Goal: Entertainment & Leisure: Consume media (video, audio)

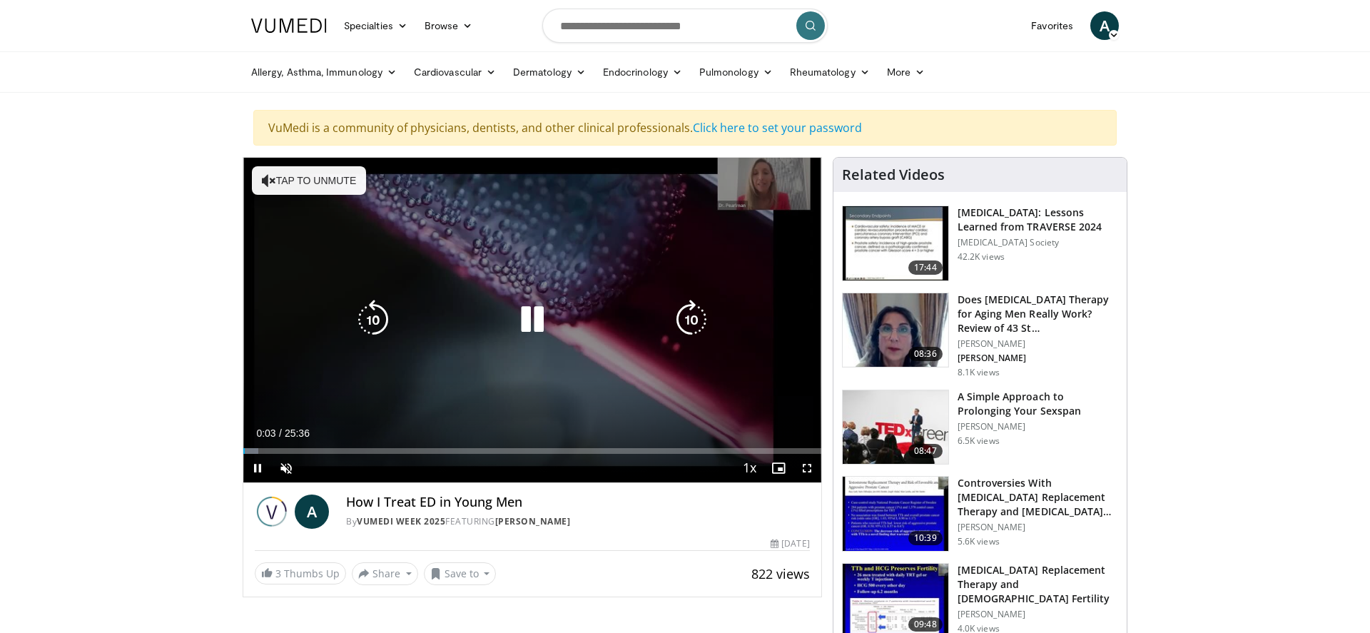
click at [325, 183] on button "Tap to unmute" at bounding box center [309, 180] width 114 height 29
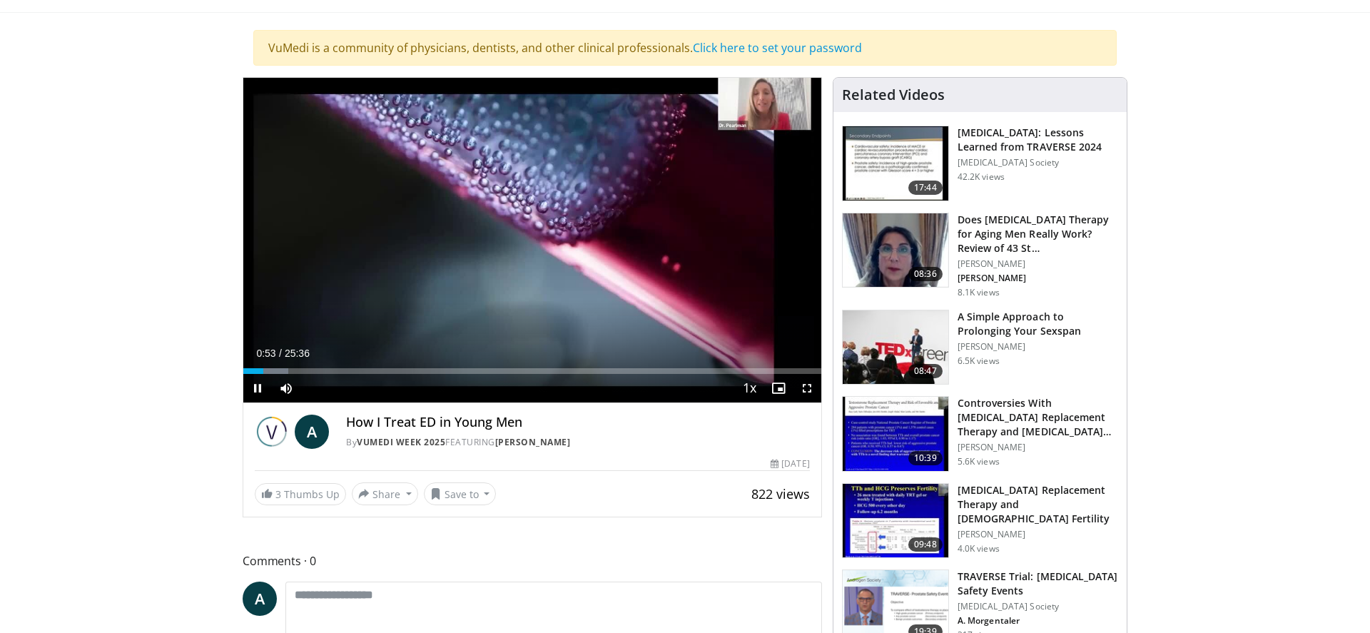
scroll to position [74, 0]
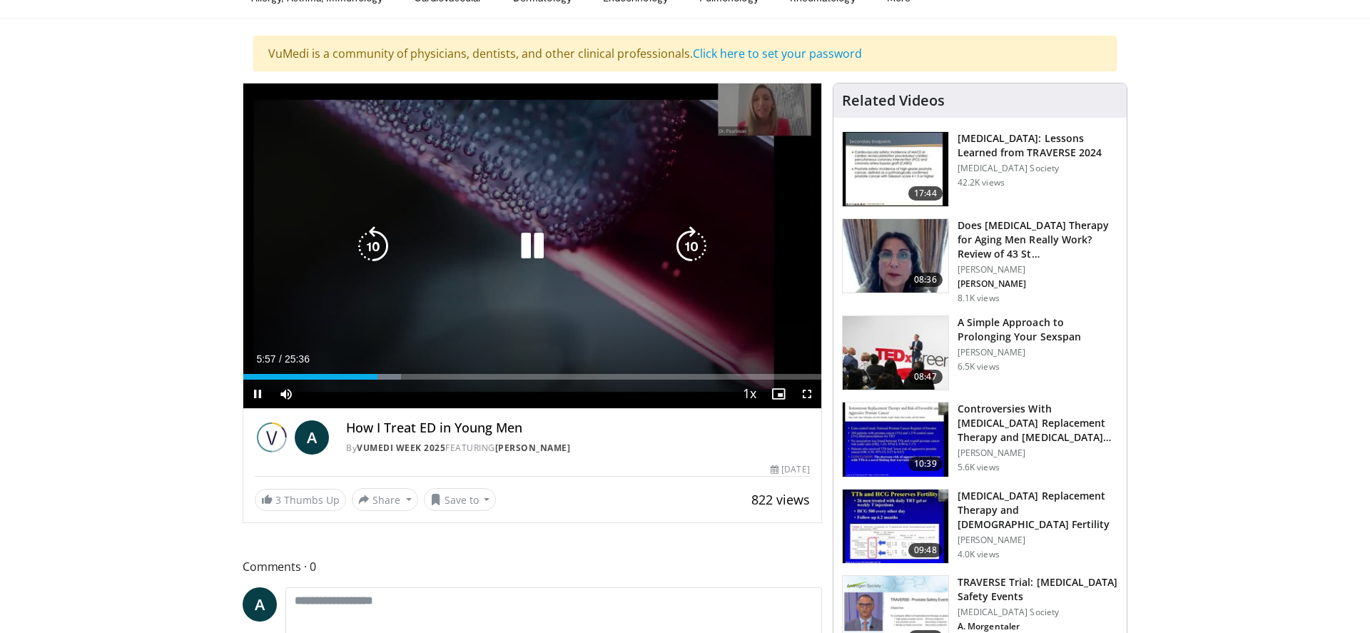
click at [531, 252] on icon "Video Player" at bounding box center [532, 246] width 40 height 40
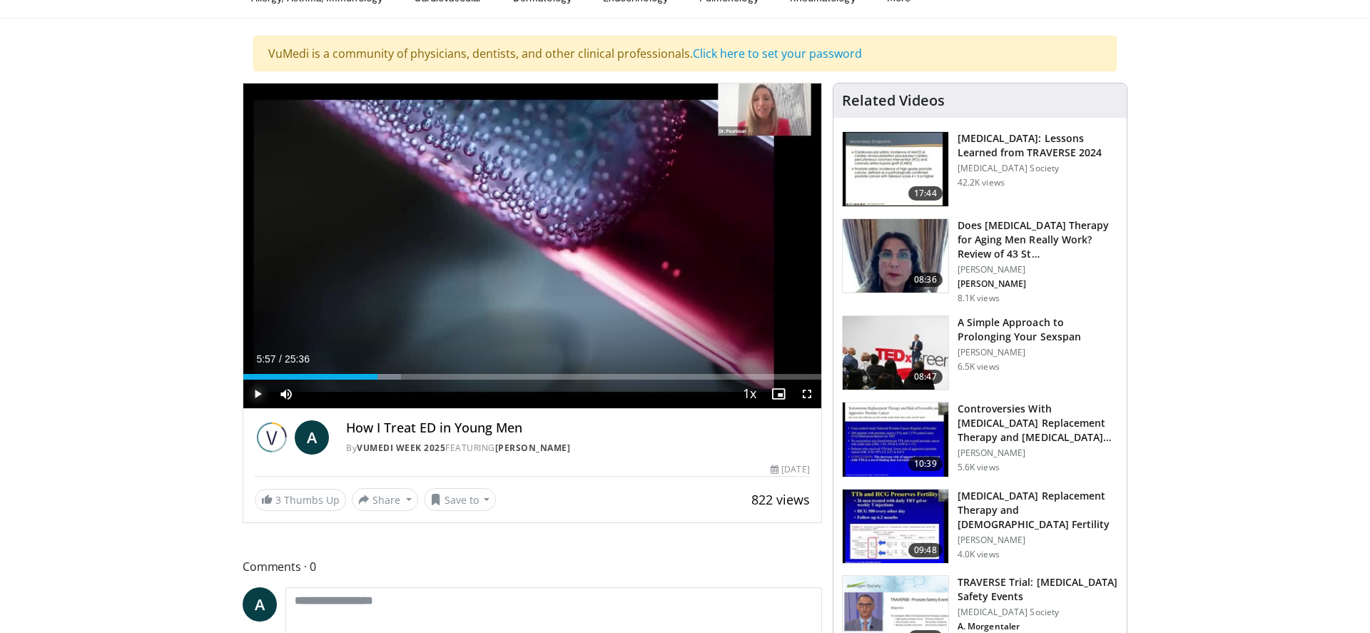
click at [256, 396] on span "Video Player" at bounding box center [257, 394] width 29 height 29
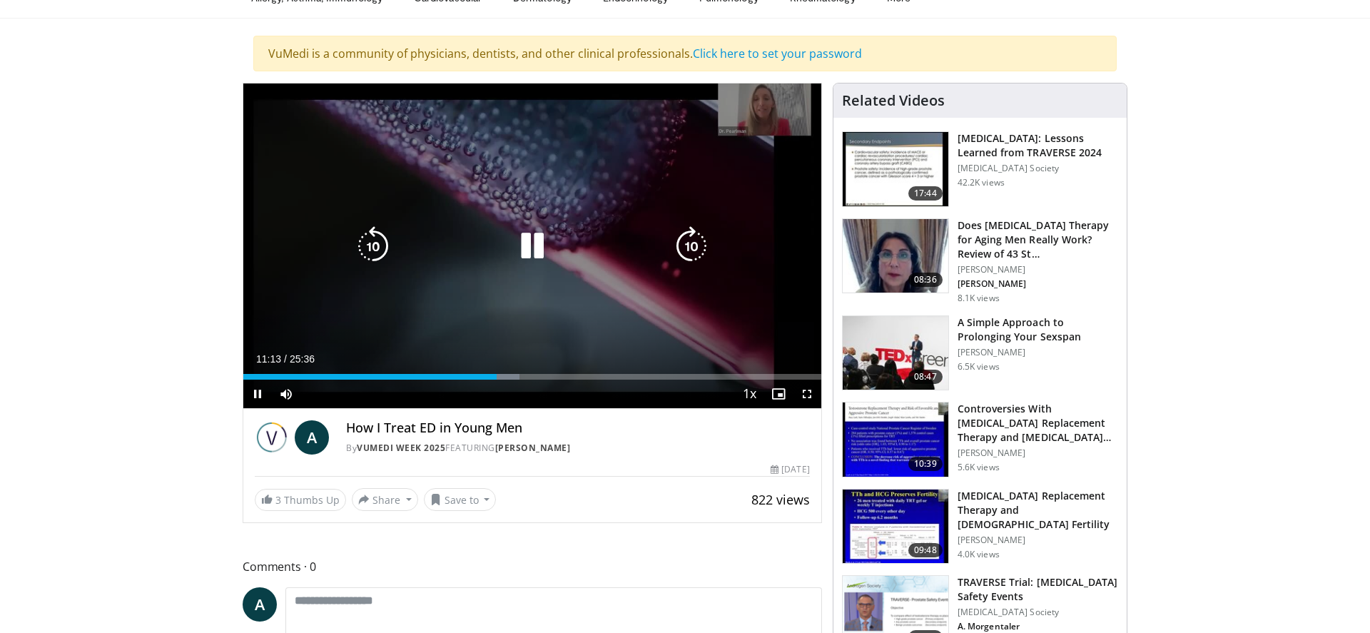
click at [535, 249] on icon "Video Player" at bounding box center [532, 246] width 40 height 40
click at [529, 238] on icon "Video Player" at bounding box center [532, 246] width 40 height 40
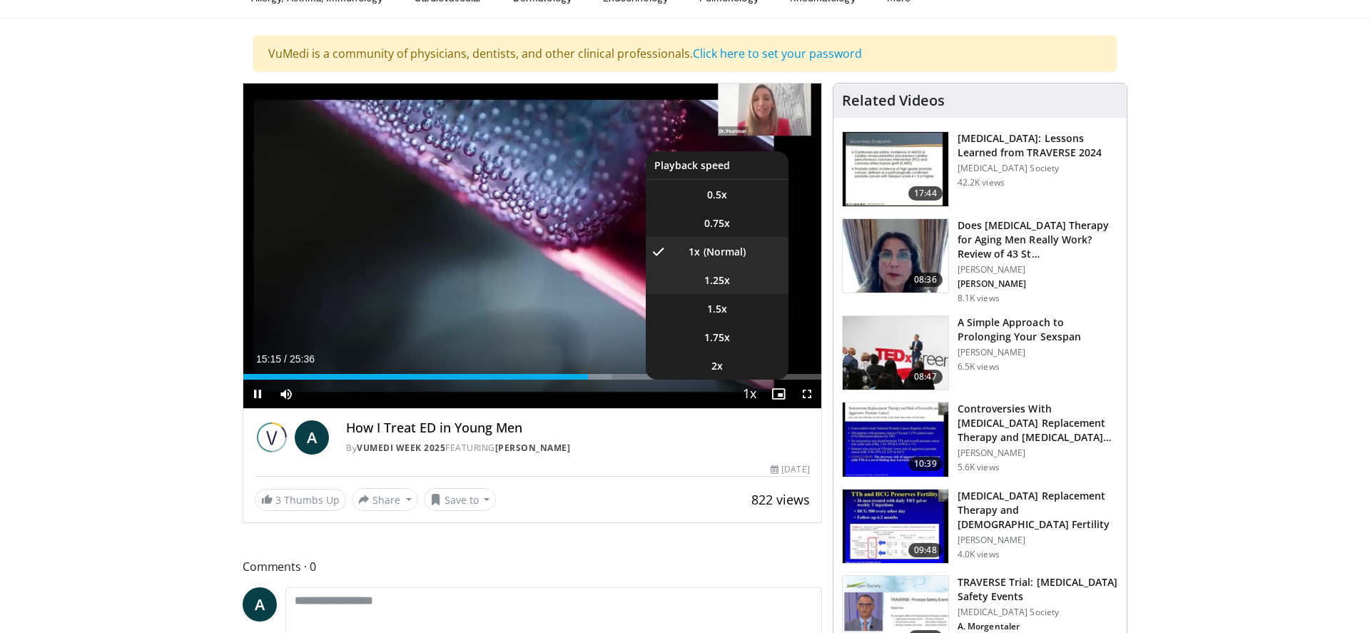
click at [722, 280] on span "1.25x" at bounding box center [717, 280] width 26 height 14
click at [723, 305] on span "1.5x" at bounding box center [717, 309] width 20 height 14
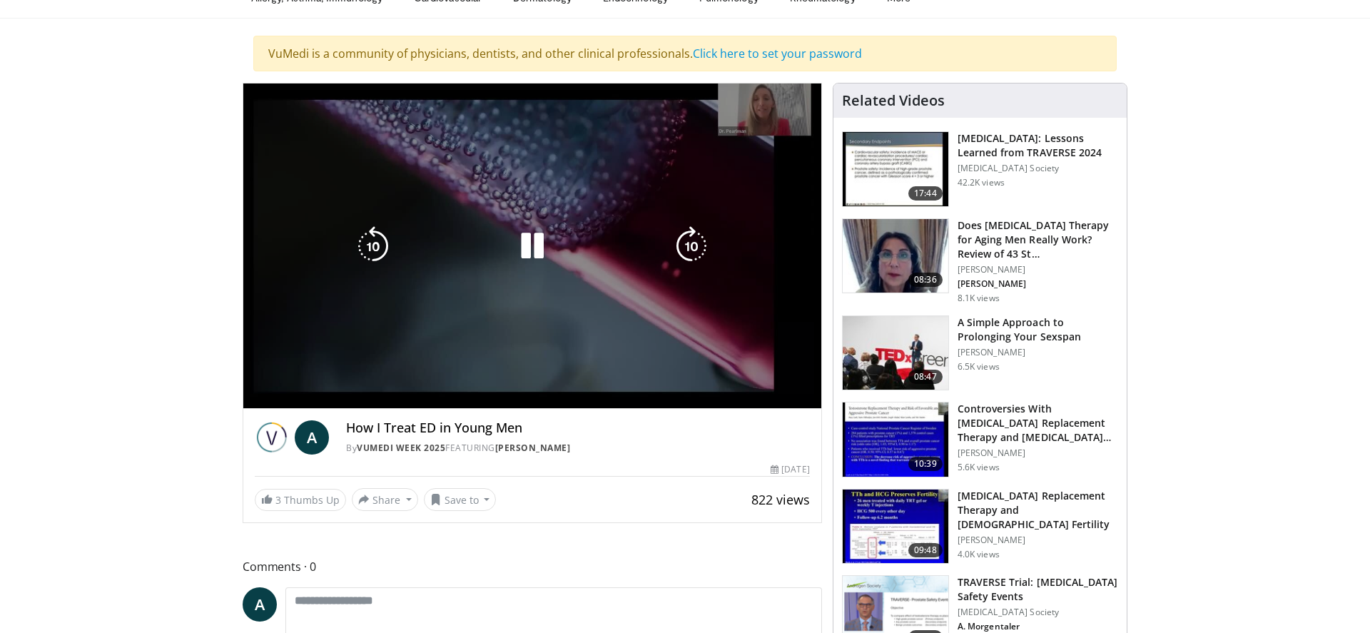
click at [724, 363] on div "10 seconds Tap to unmute" at bounding box center [532, 246] width 578 height 325
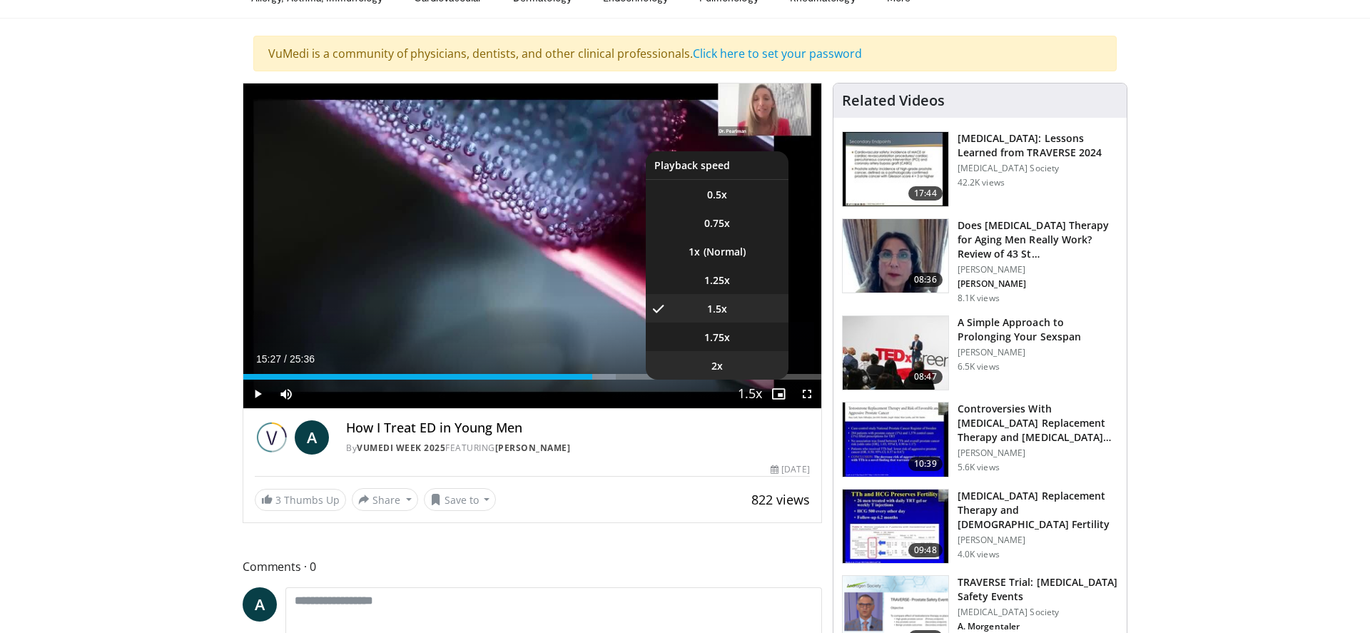
click at [713, 367] on span "2x" at bounding box center [717, 366] width 11 height 14
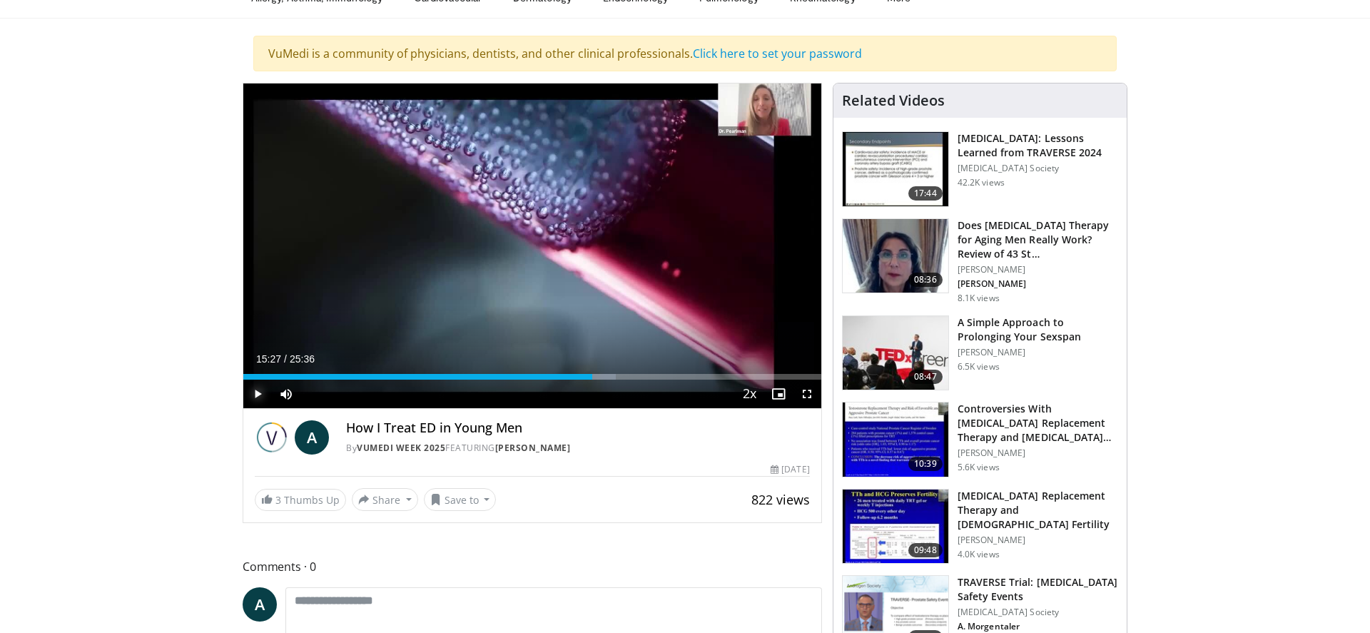
click at [252, 395] on span "Video Player" at bounding box center [257, 394] width 29 height 29
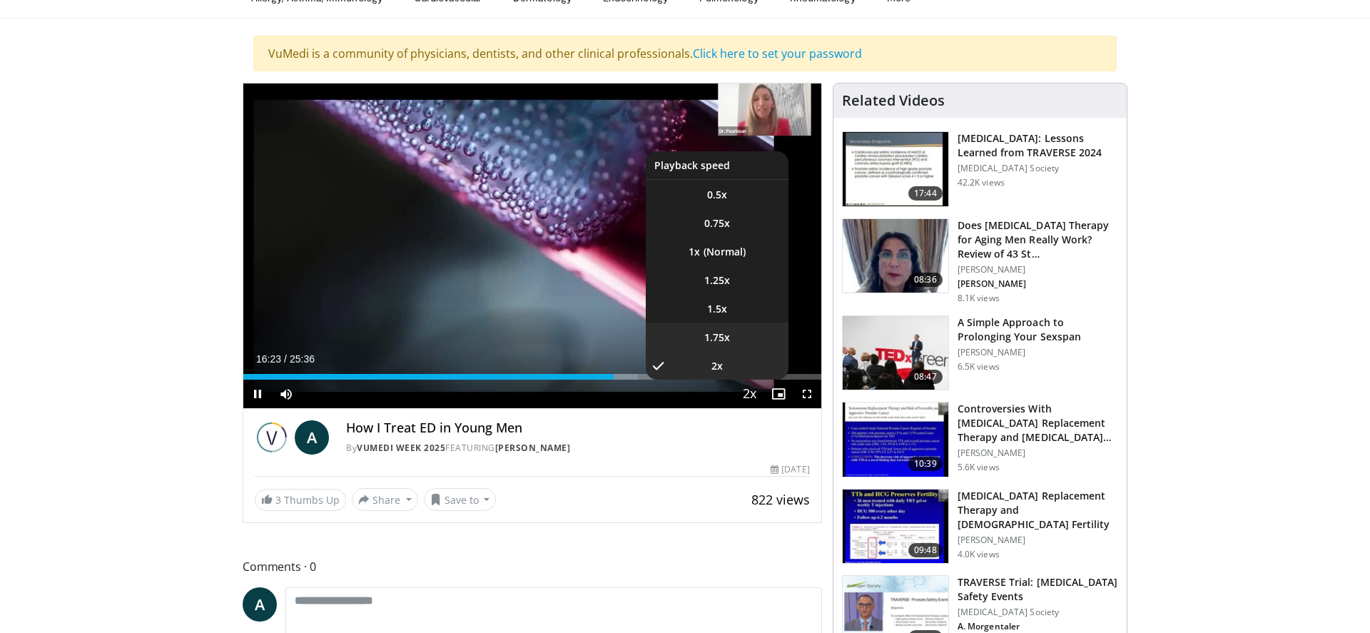
click at [722, 337] on span "1.75x" at bounding box center [717, 337] width 26 height 14
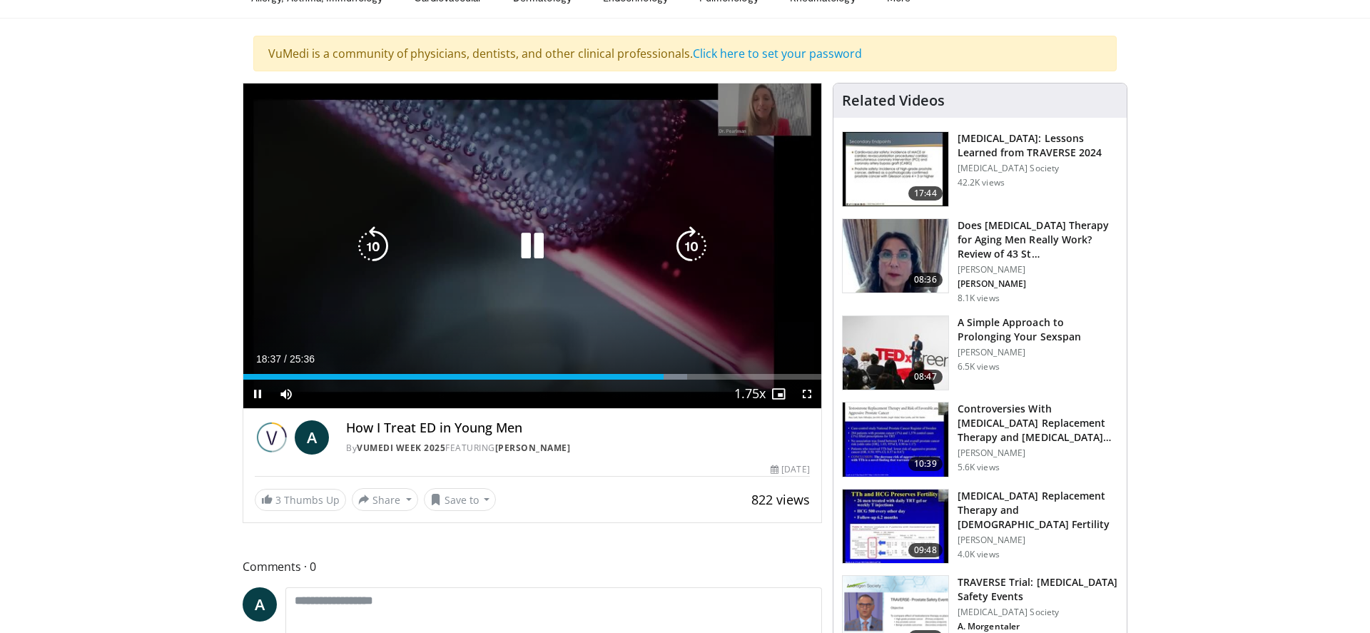
click at [532, 243] on icon "Video Player" at bounding box center [532, 246] width 40 height 40
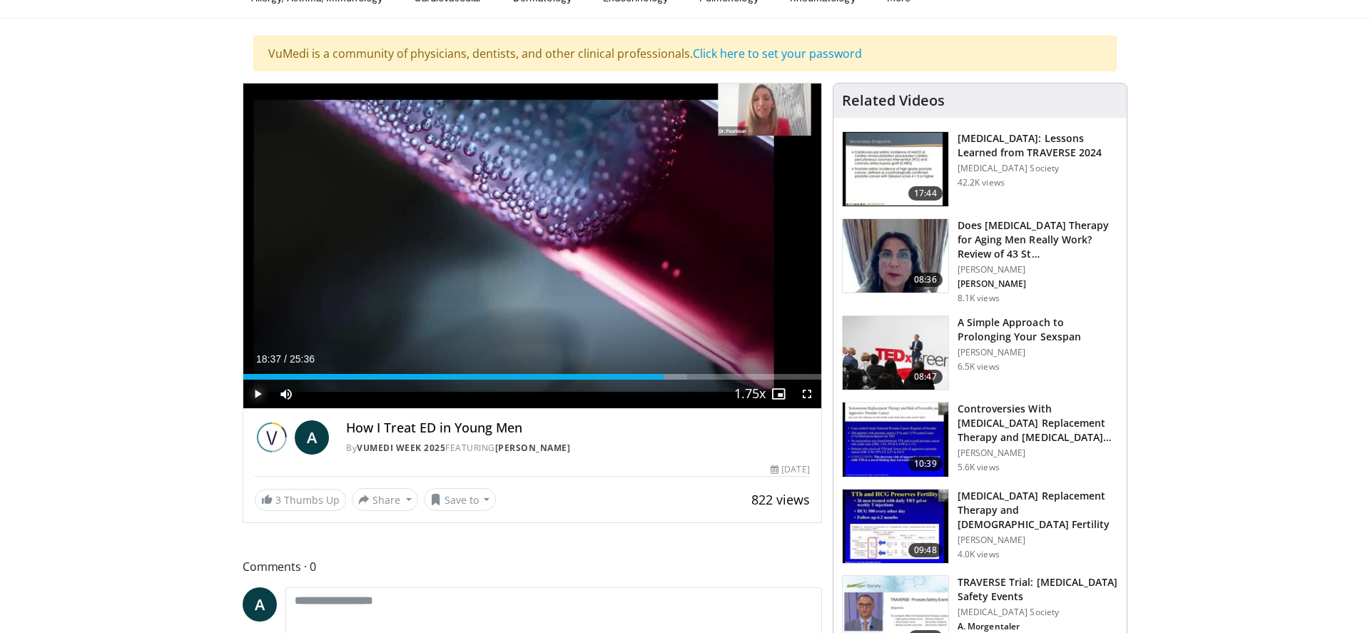
click at [258, 395] on span "Video Player" at bounding box center [257, 394] width 29 height 29
